Goal: Information Seeking & Learning: Compare options

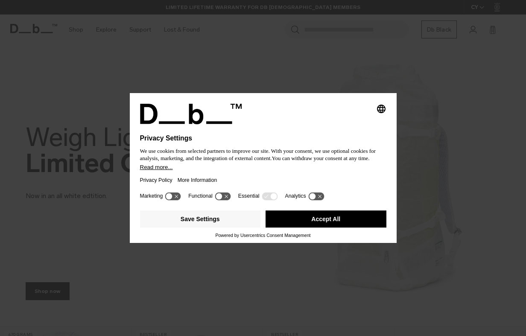
click at [355, 226] on button "Accept All" at bounding box center [325, 218] width 121 height 17
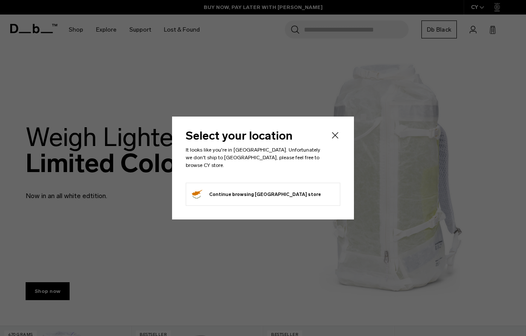
click at [336, 139] on icon "Close" at bounding box center [335, 135] width 10 height 10
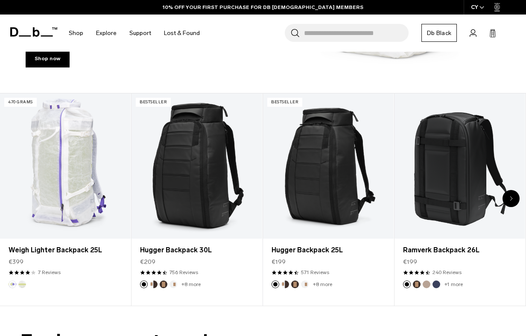
scroll to position [233, 0]
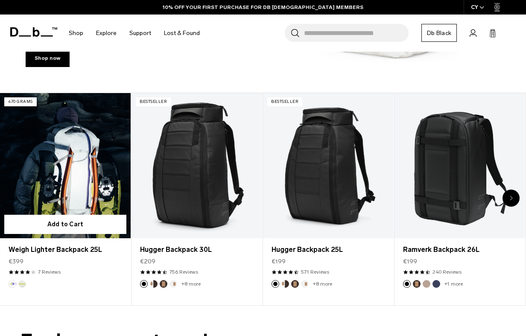
click at [65, 166] on link "Weigh Lighter Backpack 25L" at bounding box center [65, 165] width 131 height 145
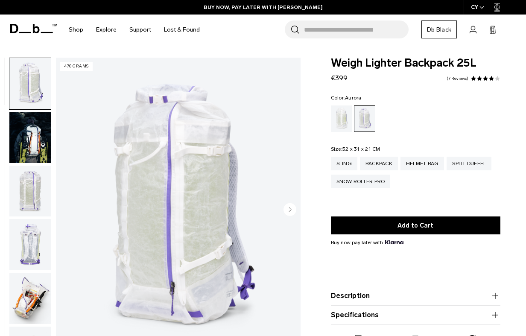
click at [288, 210] on circle "Next slide" at bounding box center [289, 209] width 13 height 13
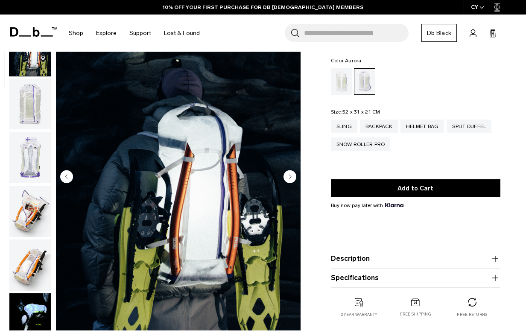
scroll to position [37, 0]
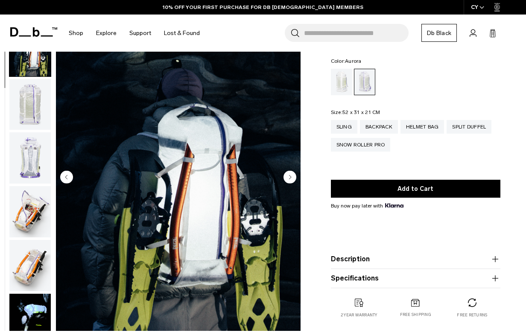
click at [289, 177] on circle "Next slide" at bounding box center [289, 177] width 13 height 13
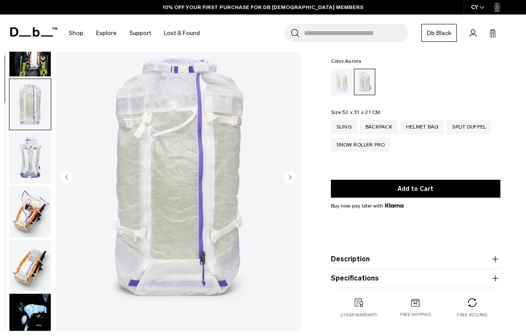
scroll to position [108, 0]
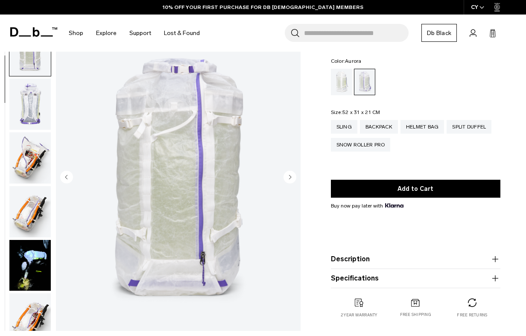
click at [289, 177] on circle "Next slide" at bounding box center [289, 177] width 13 height 13
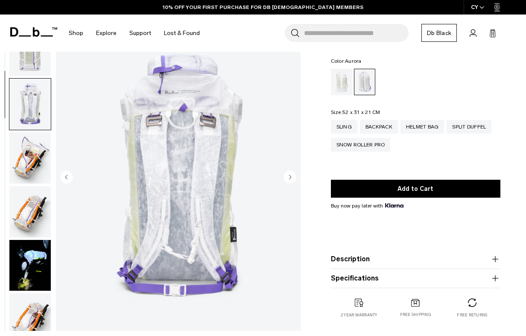
scroll to position [162, 0]
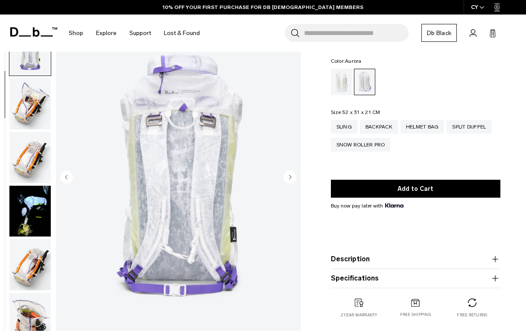
click at [289, 177] on circle "Next slide" at bounding box center [289, 177] width 13 height 13
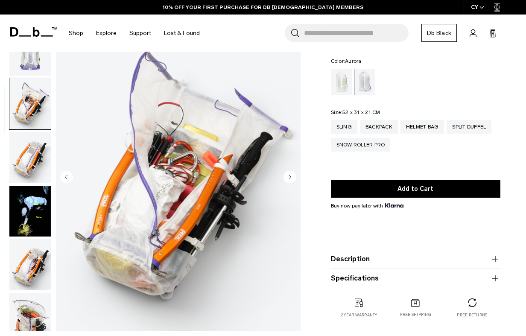
scroll to position [216, 0]
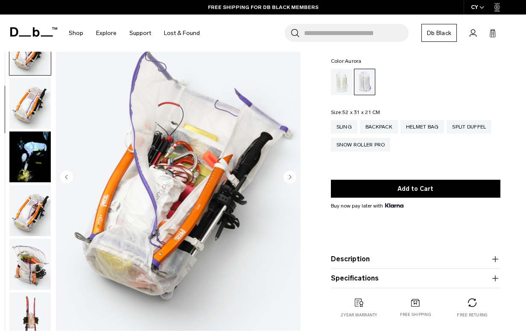
click at [289, 177] on circle "Next slide" at bounding box center [289, 177] width 13 height 13
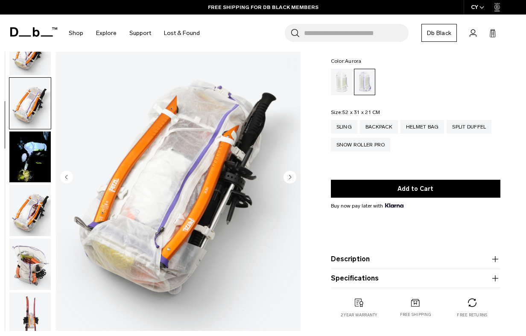
scroll to position [270, 0]
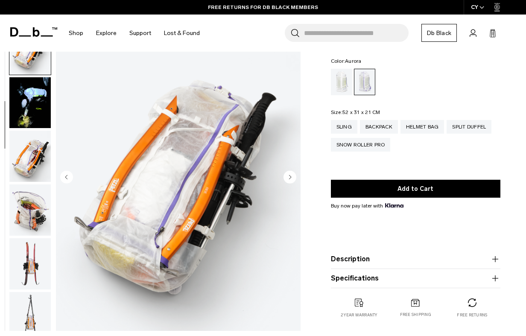
click at [289, 177] on circle "Next slide" at bounding box center [289, 177] width 13 height 13
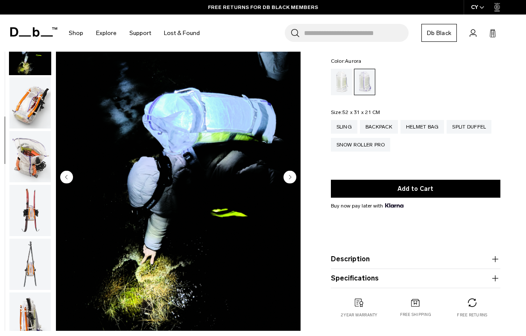
scroll to position [324, 0]
click at [289, 177] on circle "Next slide" at bounding box center [289, 177] width 13 height 13
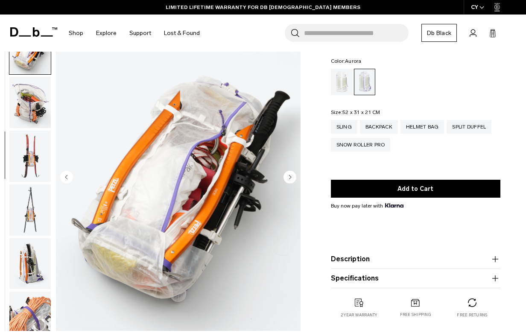
scroll to position [378, 0]
click at [289, 177] on circle "Next slide" at bounding box center [289, 177] width 13 height 13
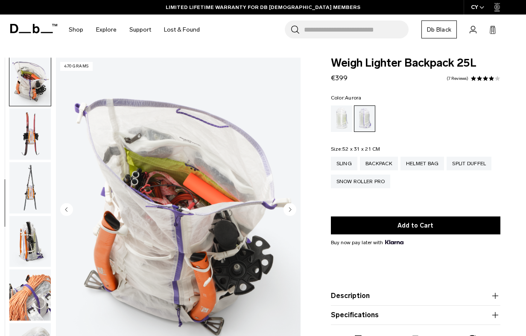
scroll to position [0, 0]
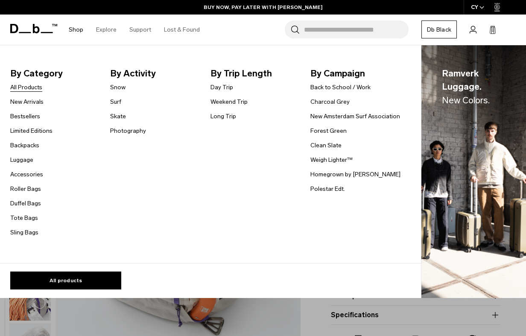
click at [38, 87] on link "All Products" at bounding box center [26, 87] width 32 height 9
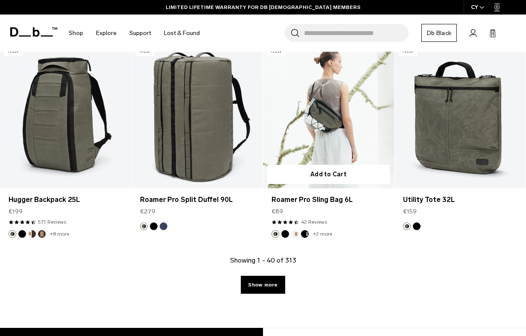
scroll to position [2338, 0]
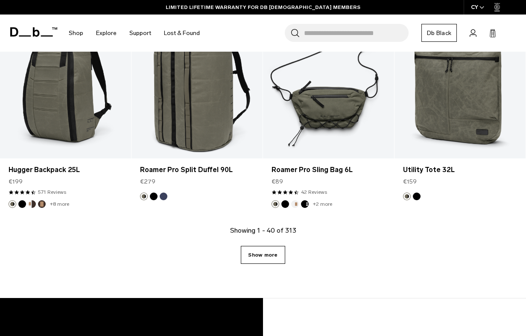
click at [280, 250] on link "Show more" at bounding box center [263, 255] width 44 height 18
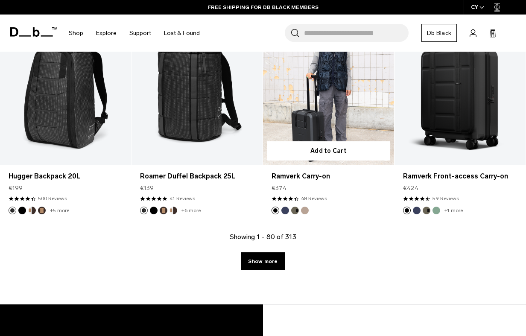
scroll to position [4479, 0]
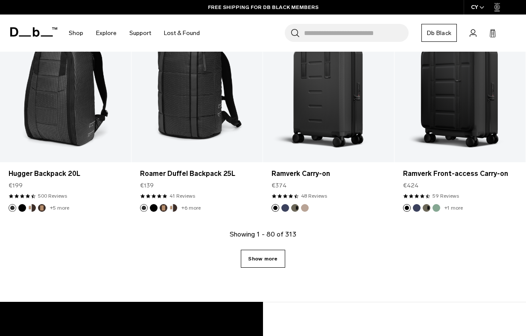
click at [257, 250] on link "Show more" at bounding box center [263, 259] width 44 height 18
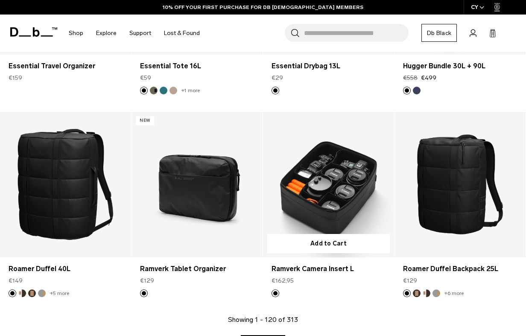
scroll to position [6237, 0]
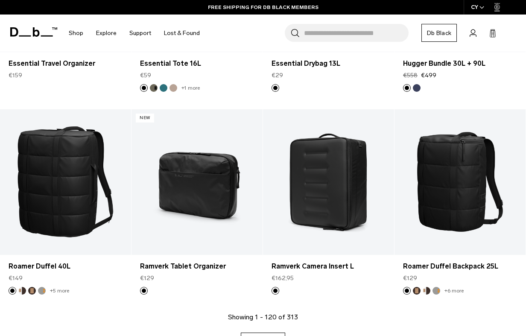
click at [281, 332] on link "Show more" at bounding box center [263, 341] width 44 height 18
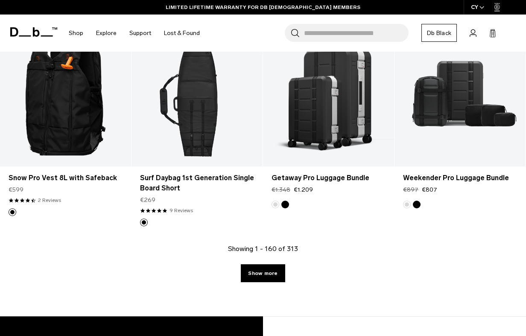
scroll to position [8770, 0]
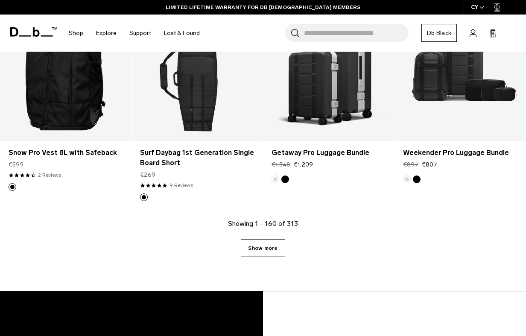
click at [278, 239] on link "Show more" at bounding box center [263, 248] width 44 height 18
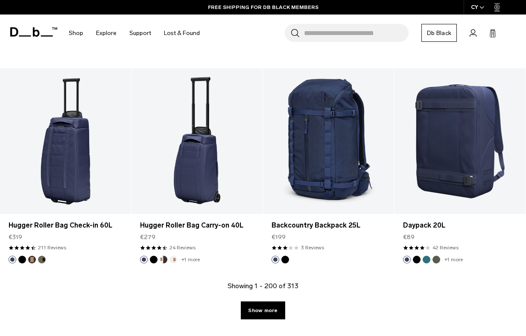
scroll to position [10932, 0]
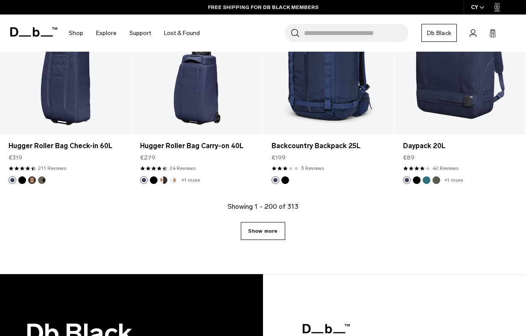
click at [261, 222] on link "Show more" at bounding box center [263, 231] width 44 height 18
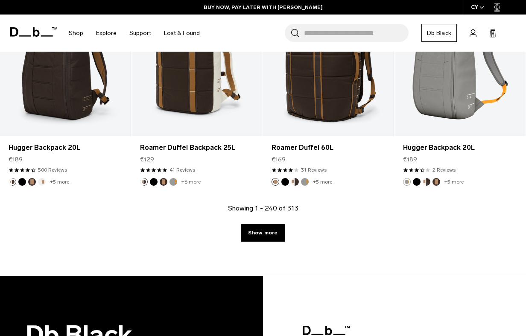
scroll to position [13072, 0]
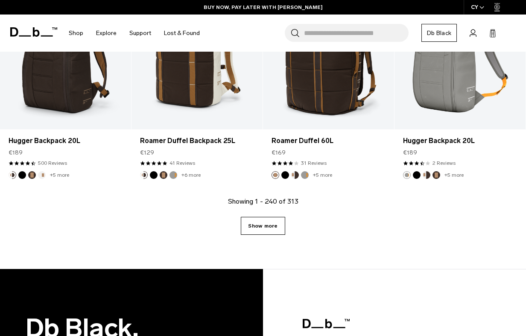
click at [264, 217] on link "Show more" at bounding box center [263, 226] width 44 height 18
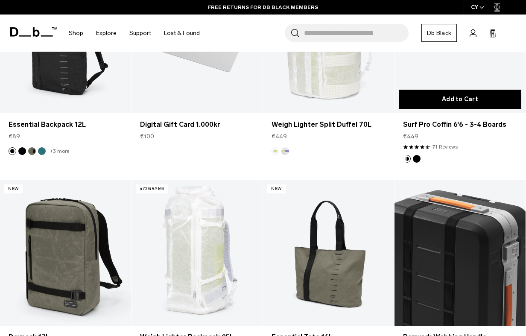
scroll to position [15020, 0]
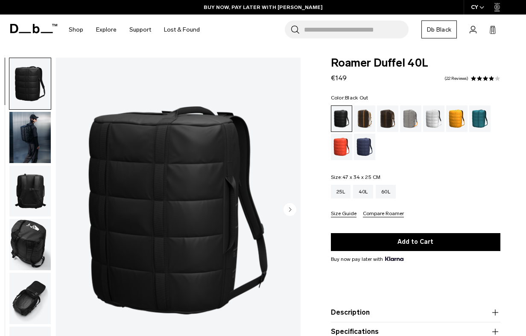
click at [292, 212] on circle "Next slide" at bounding box center [289, 209] width 13 height 13
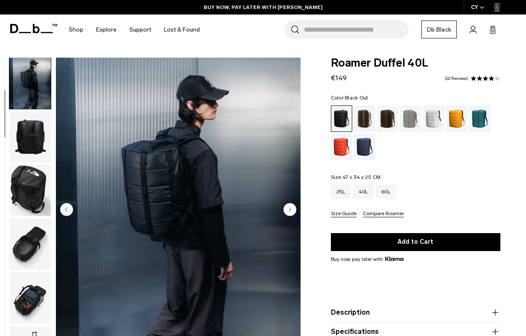
click at [292, 212] on circle "Next slide" at bounding box center [289, 209] width 13 height 13
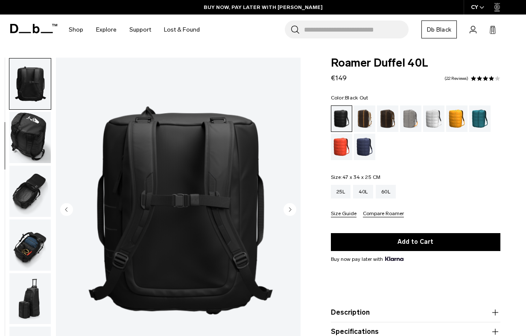
scroll to position [108, 0]
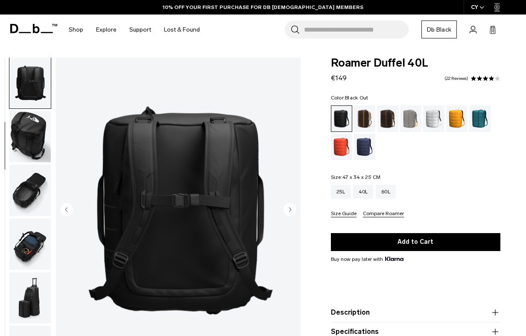
click at [292, 212] on circle "Next slide" at bounding box center [289, 209] width 13 height 13
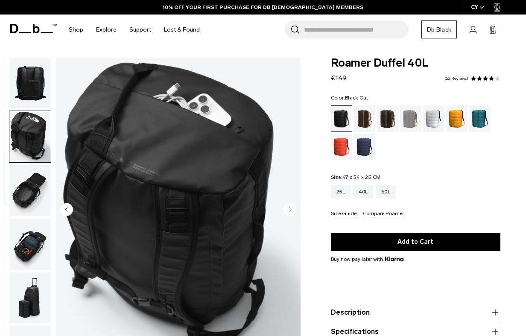
scroll to position [162, 0]
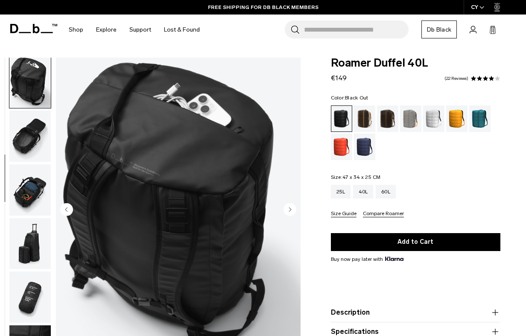
click at [292, 212] on circle "Next slide" at bounding box center [289, 209] width 13 height 13
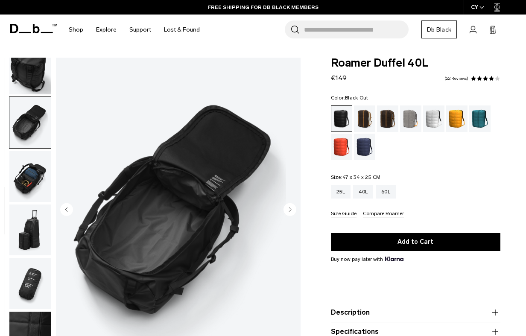
click at [292, 212] on circle "Next slide" at bounding box center [289, 209] width 13 height 13
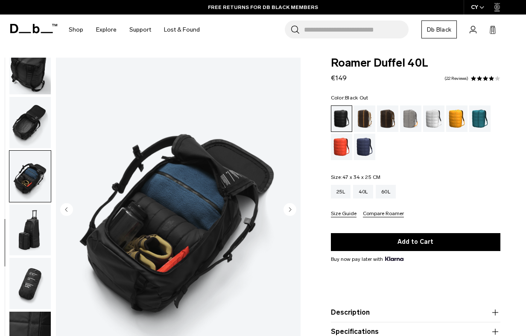
click at [292, 212] on circle "Next slide" at bounding box center [289, 209] width 13 height 13
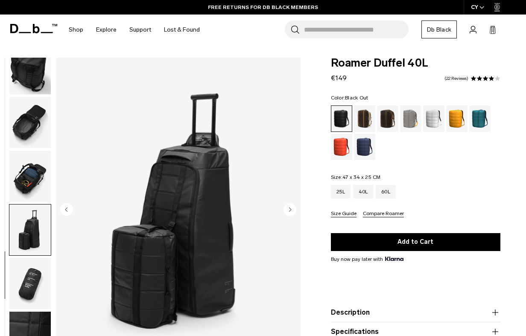
click at [292, 212] on circle "Next slide" at bounding box center [289, 209] width 13 height 13
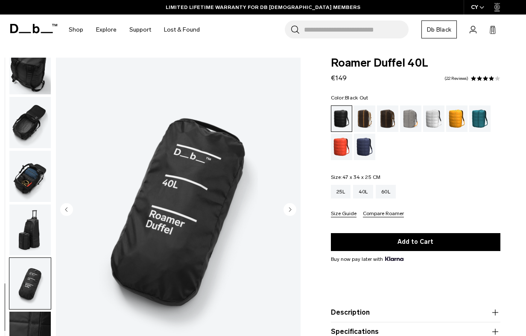
click at [292, 212] on circle "Next slide" at bounding box center [289, 209] width 13 height 13
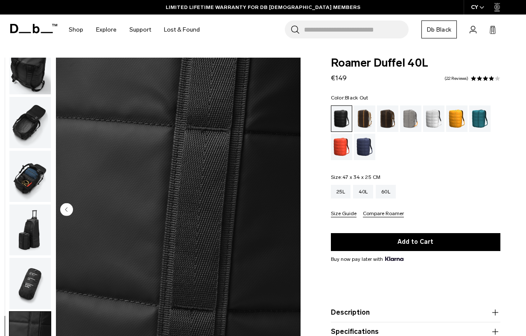
click at [292, 212] on img "9 / 9" at bounding box center [178, 210] width 244 height 305
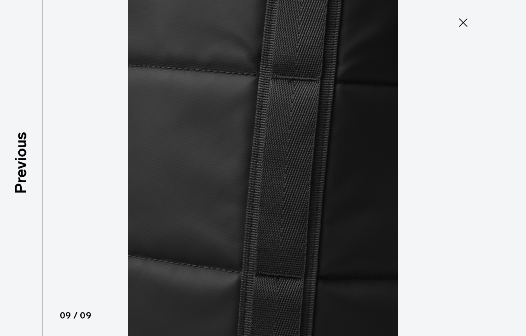
click at [292, 212] on img at bounding box center [263, 168] width 384 height 336
click at [471, 19] on button "Close" at bounding box center [463, 23] width 28 height 18
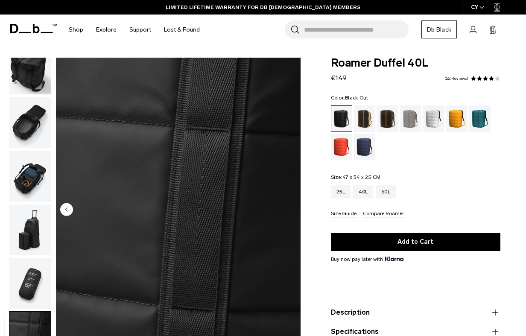
click at [386, 184] on fieldset "Size: 47 x 34 x 25 CM Out of stock 25L 40L 60L Size Guide Compare Roamer" at bounding box center [415, 195] width 169 height 43
click at [387, 192] on div "60L" at bounding box center [385, 192] width 20 height 14
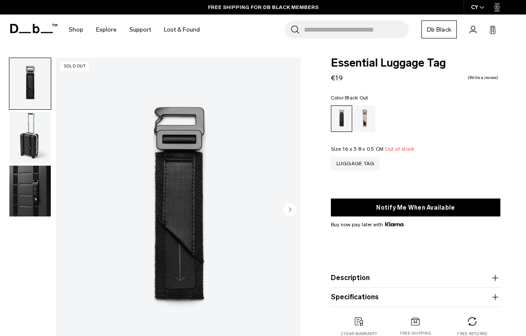
click at [292, 209] on circle "Next slide" at bounding box center [289, 209] width 13 height 13
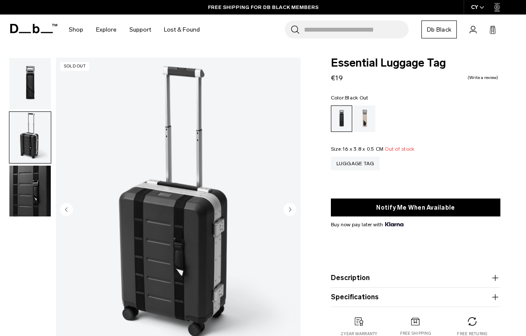
click at [292, 209] on circle "Next slide" at bounding box center [289, 209] width 13 height 13
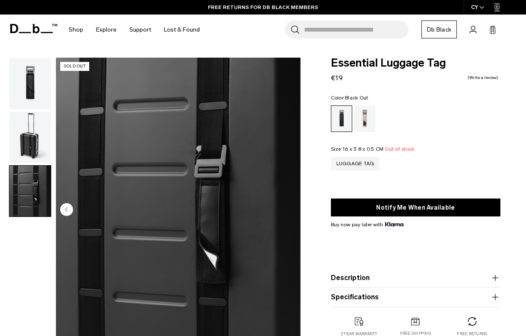
click at [292, 209] on img "3 / 3" at bounding box center [178, 210] width 244 height 305
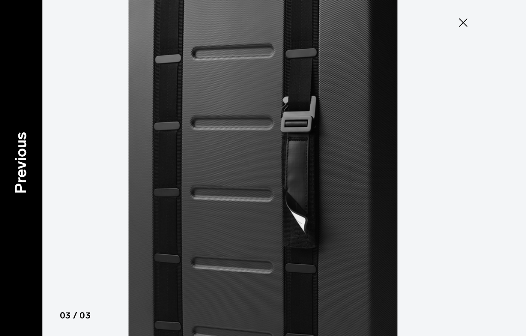
click at [16, 155] on p "Previous" at bounding box center [20, 163] width 23 height 62
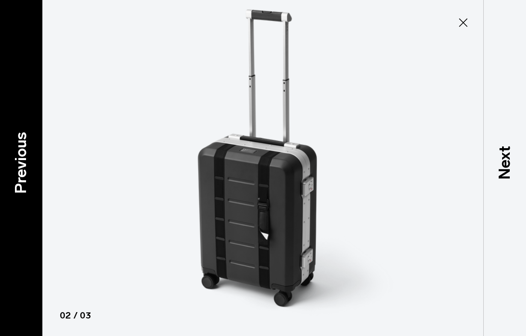
click at [16, 155] on p "Previous" at bounding box center [20, 163] width 23 height 62
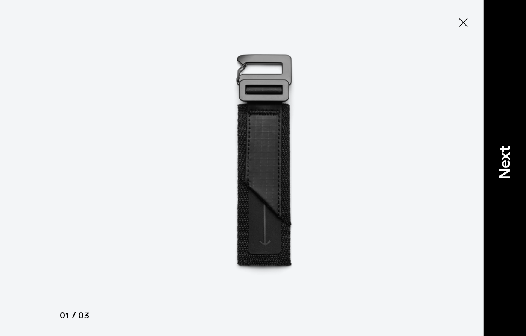
click at [502, 167] on p "Next" at bounding box center [504, 163] width 23 height 34
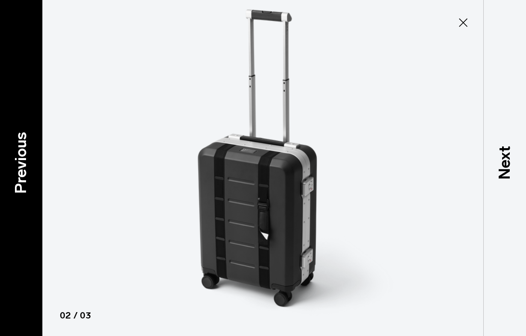
click at [29, 163] on p "Previous" at bounding box center [20, 163] width 23 height 62
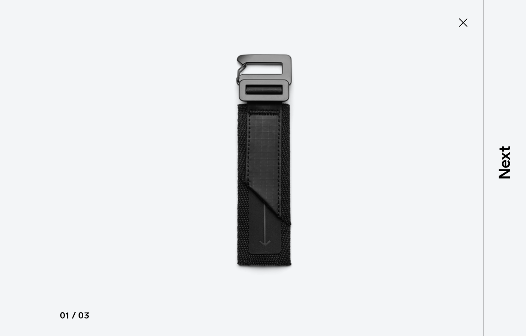
click at [469, 23] on icon at bounding box center [463, 23] width 14 height 14
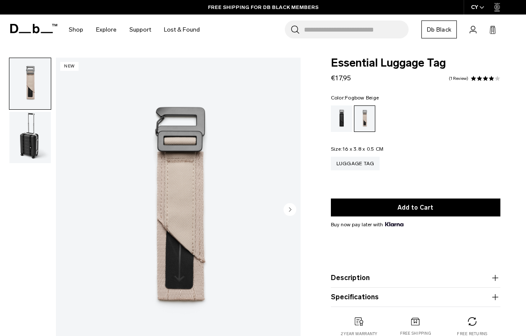
click at [34, 119] on img "button" at bounding box center [29, 137] width 41 height 51
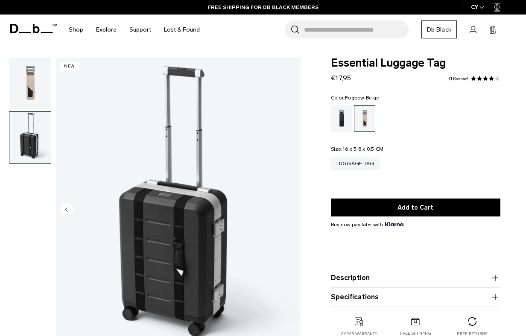
click at [70, 209] on circle "Previous slide" at bounding box center [66, 209] width 13 height 13
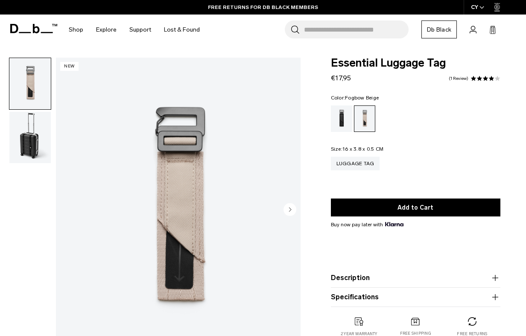
click at [292, 213] on circle "Next slide" at bounding box center [289, 209] width 13 height 13
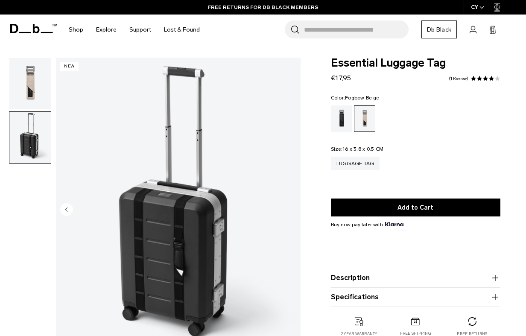
click at [68, 206] on circle "Previous slide" at bounding box center [66, 209] width 13 height 13
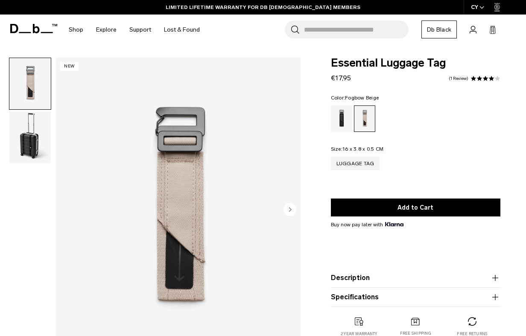
click at [292, 209] on circle "Next slide" at bounding box center [289, 209] width 13 height 13
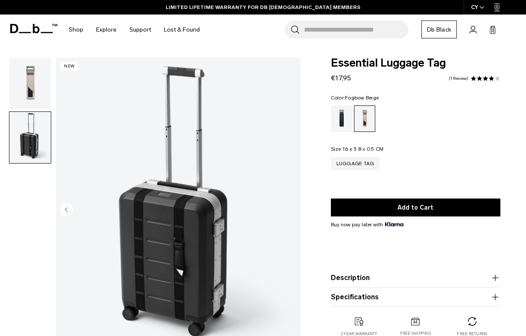
click at [66, 210] on circle "Previous slide" at bounding box center [66, 209] width 13 height 13
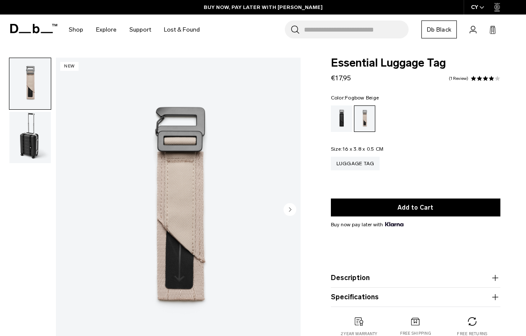
click at [290, 204] on circle "Next slide" at bounding box center [289, 209] width 13 height 13
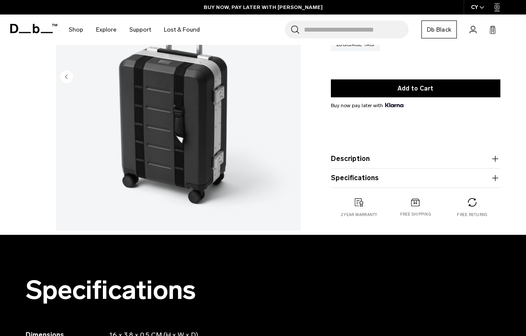
scroll to position [131, 0]
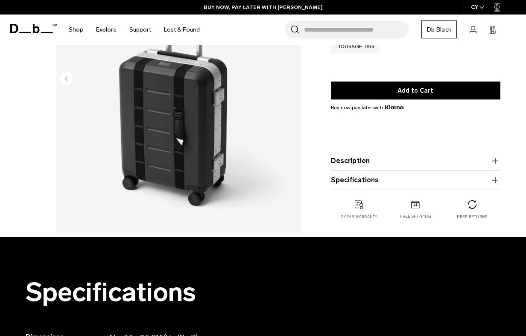
click at [424, 162] on button "Description" at bounding box center [415, 161] width 169 height 10
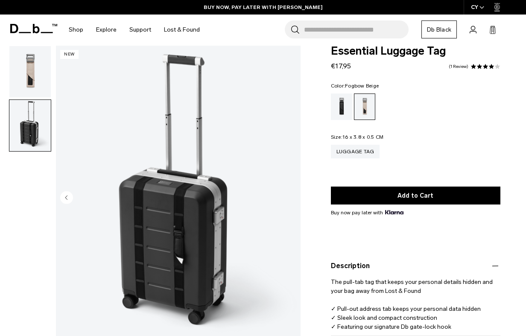
scroll to position [0, 0]
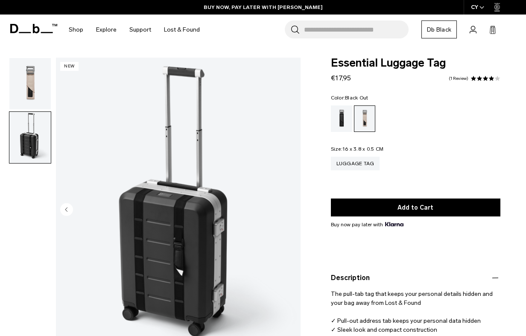
click at [342, 124] on div "Black Out" at bounding box center [342, 118] width 22 height 26
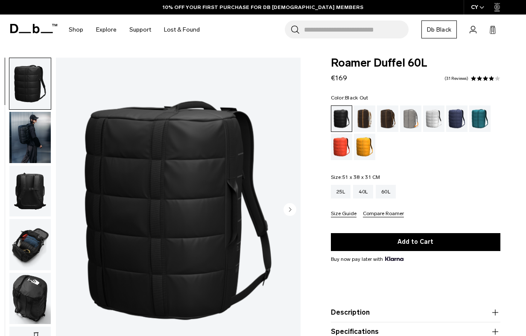
click at [288, 212] on circle "Next slide" at bounding box center [289, 209] width 13 height 13
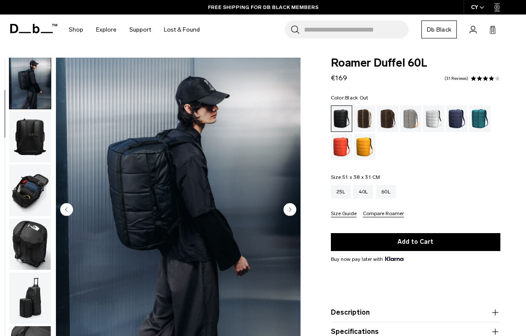
click at [288, 212] on circle "Next slide" at bounding box center [289, 209] width 13 height 13
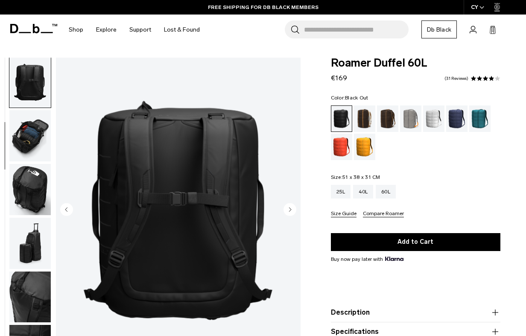
click at [288, 212] on circle "Next slide" at bounding box center [289, 209] width 13 height 13
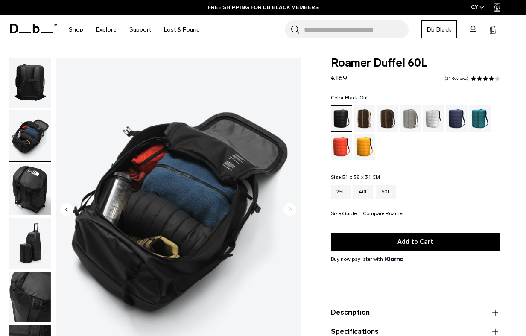
scroll to position [163, 0]
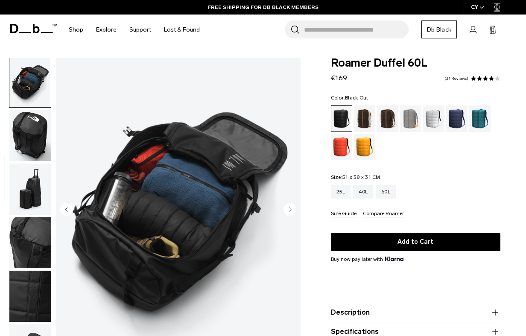
click at [288, 212] on circle "Next slide" at bounding box center [289, 209] width 13 height 13
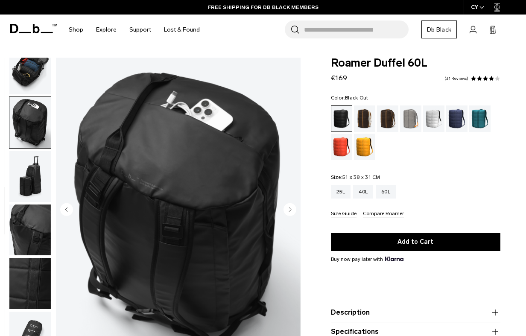
click at [288, 212] on circle "Next slide" at bounding box center [289, 209] width 13 height 13
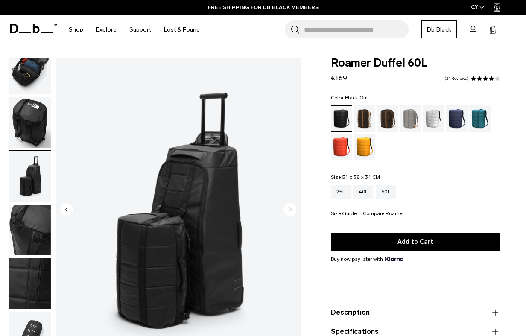
click at [288, 212] on circle "Next slide" at bounding box center [289, 209] width 13 height 13
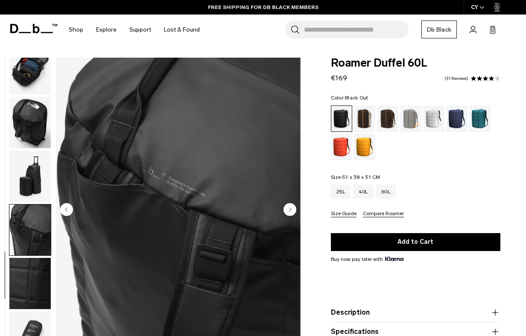
click at [288, 212] on circle "Next slide" at bounding box center [289, 209] width 13 height 13
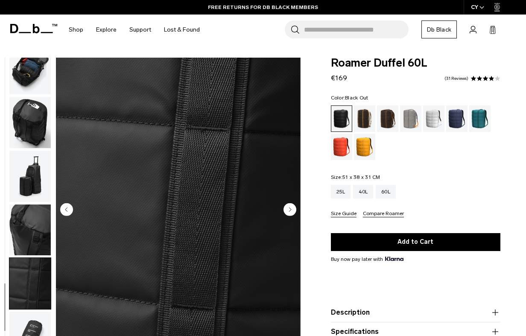
click at [288, 212] on circle "Next slide" at bounding box center [289, 209] width 13 height 13
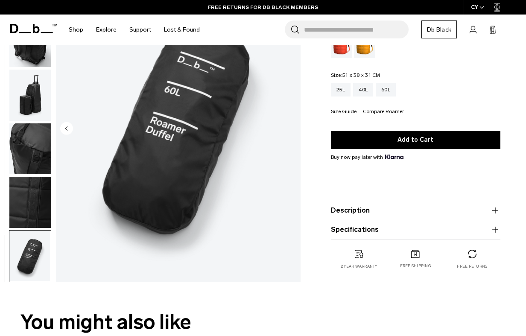
scroll to position [117, 0]
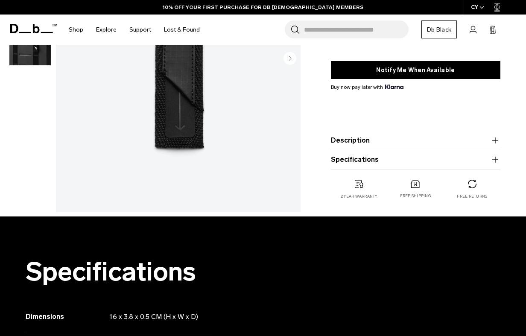
click at [381, 143] on button "Description" at bounding box center [415, 140] width 169 height 10
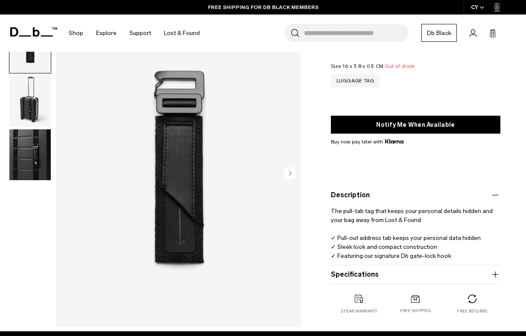
scroll to position [79, 0]
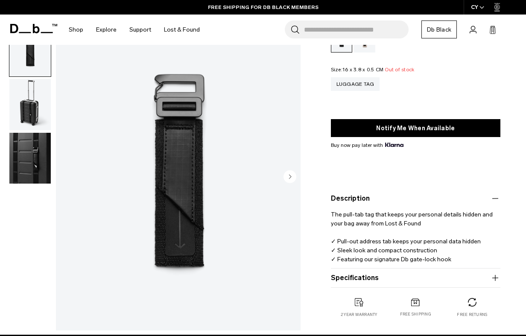
click at [294, 181] on circle "Next slide" at bounding box center [289, 176] width 13 height 13
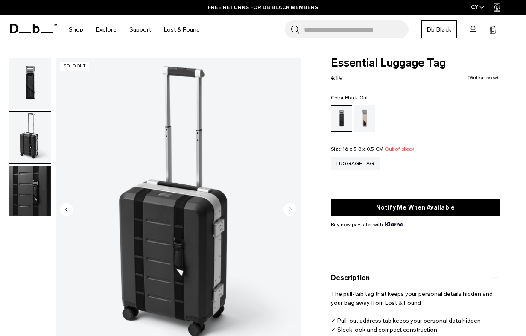
scroll to position [0, 0]
click at [291, 206] on circle "Next slide" at bounding box center [289, 209] width 13 height 13
